Goal: Use online tool/utility: Utilize a website feature to perform a specific function

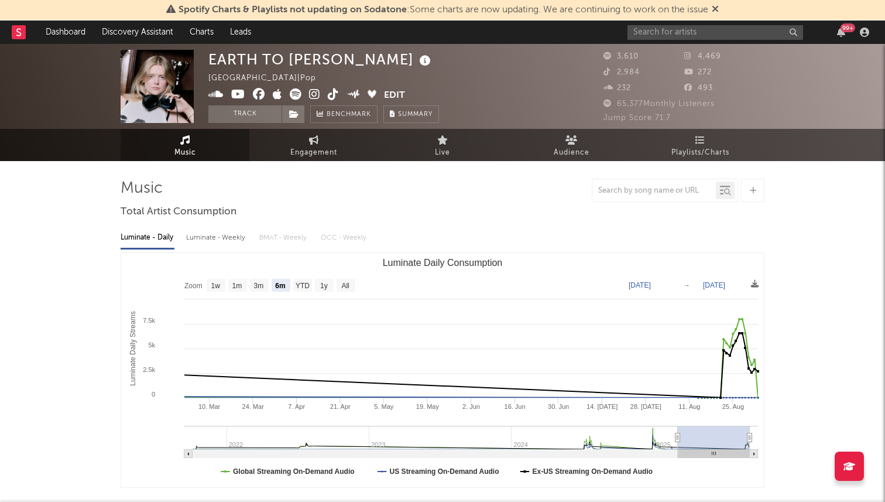
select select "6m"
click at [157, 42] on link "Discovery Assistant" at bounding box center [138, 31] width 88 height 23
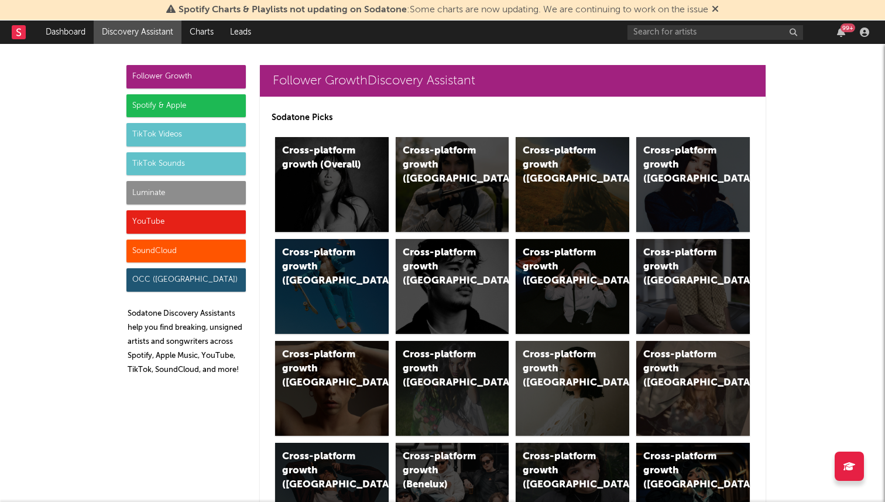
click at [718, 11] on icon at bounding box center [715, 8] width 7 height 9
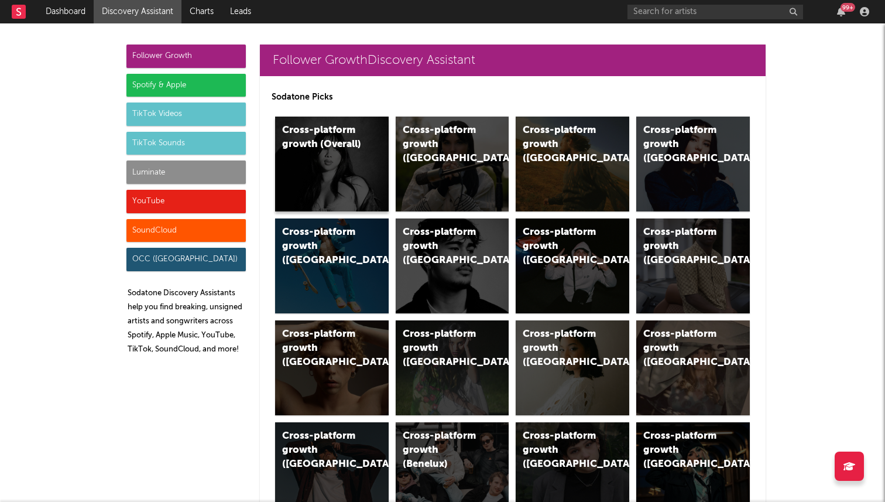
click at [342, 194] on div "Cross-platform growth (Overall)" at bounding box center [332, 164] width 114 height 95
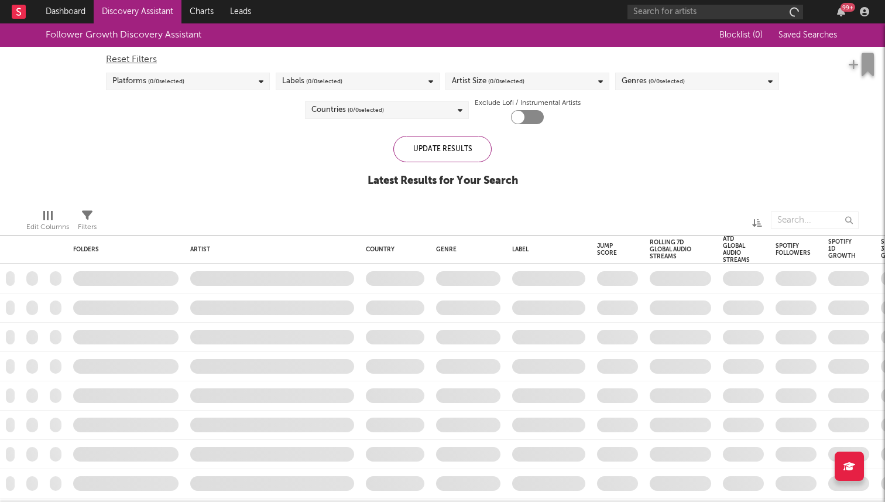
checkbox input "true"
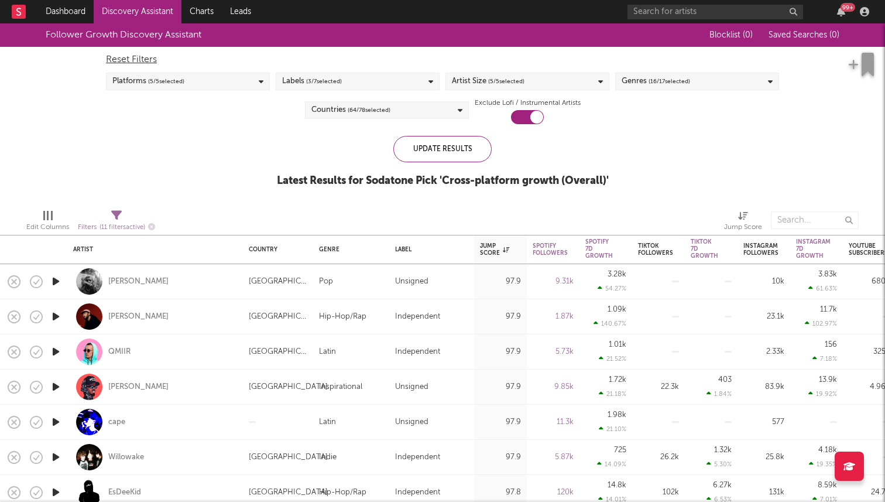
click at [750, 74] on div "Genres ( 16 / 17 selected)" at bounding box center [697, 82] width 164 height 18
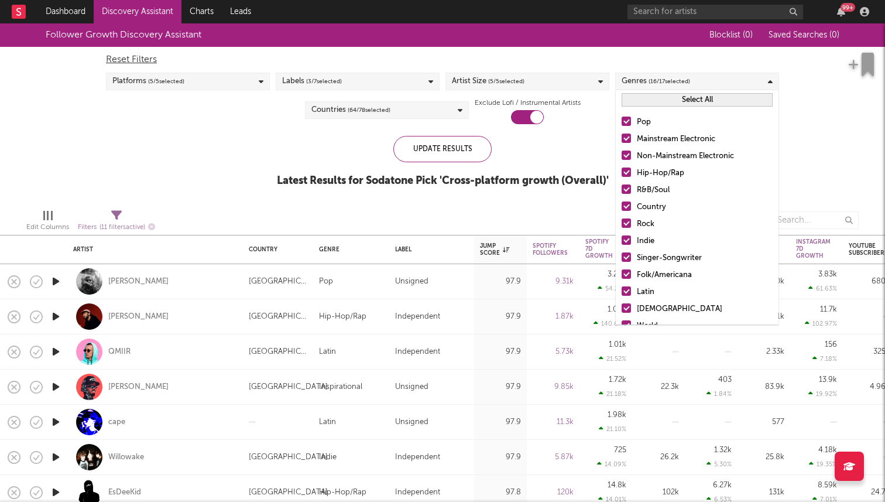
click at [748, 74] on div "Genres ( 16 / 17 selected)" at bounding box center [697, 82] width 164 height 18
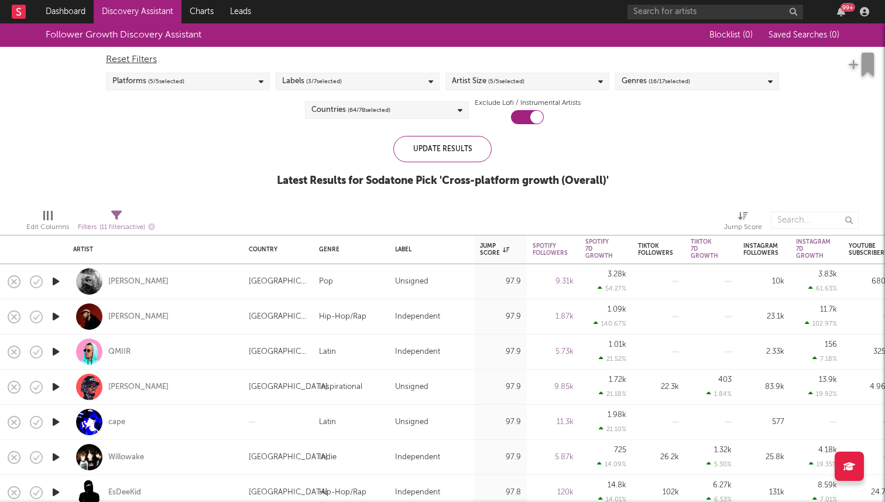
click at [368, 120] on div "Reset Filters Platforms ( 5 / 5 selected) Labels ( 3 / 7 selected) Artist Size …" at bounding box center [442, 85] width 685 height 77
click at [368, 114] on span "( 64 / 78 selected)" at bounding box center [369, 110] width 43 height 14
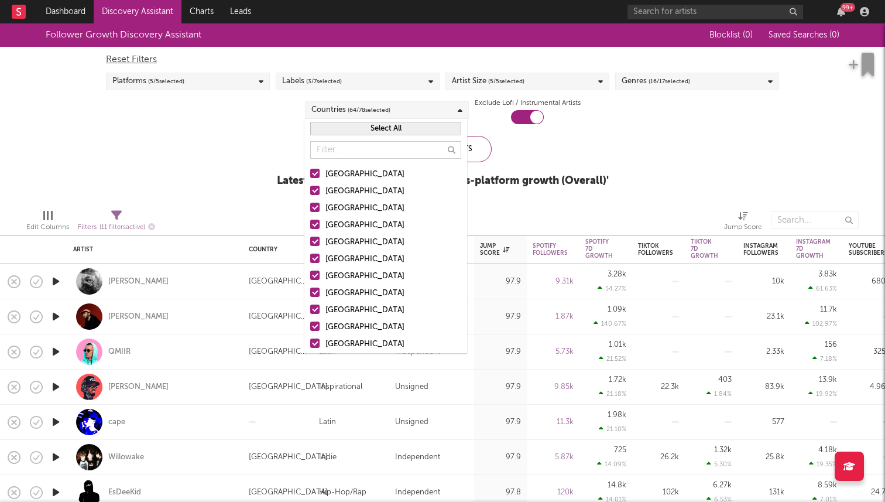
click at [384, 131] on button "Select All" at bounding box center [385, 128] width 151 height 13
click at [340, 176] on div "[GEOGRAPHIC_DATA]" at bounding box center [394, 174] width 136 height 14
click at [310, 176] on input "[GEOGRAPHIC_DATA]" at bounding box center [310, 174] width 0 height 14
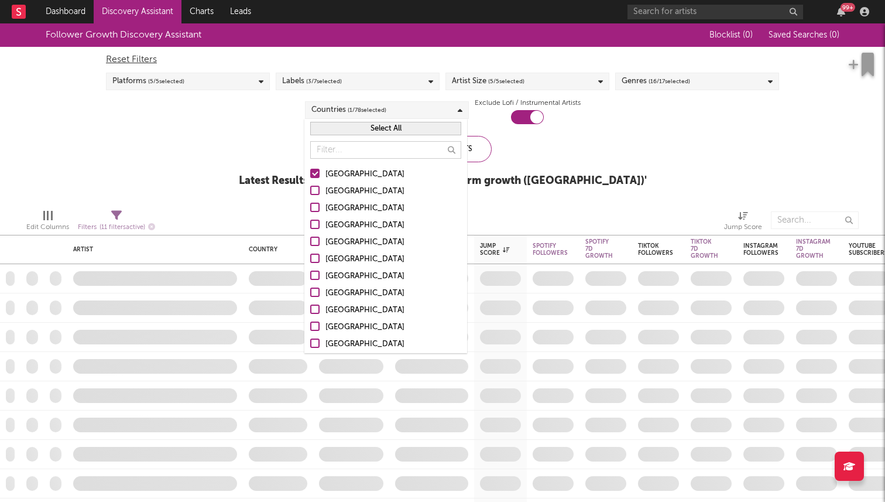
click at [579, 157] on div "Update Results Latest Results for Sodatone Pick ' Cross-platform growth ([GEOGR…" at bounding box center [443, 168] width 408 height 64
